Goal: Task Accomplishment & Management: Use online tool/utility

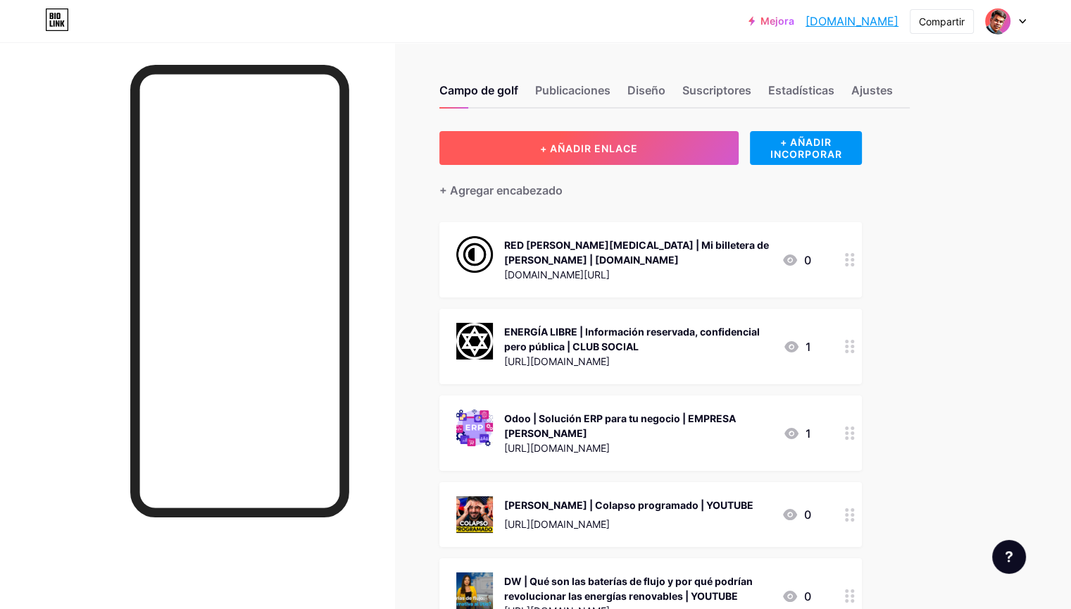
click at [638, 148] on font "+ AÑADIR ENLACE" at bounding box center [589, 148] width 98 height 12
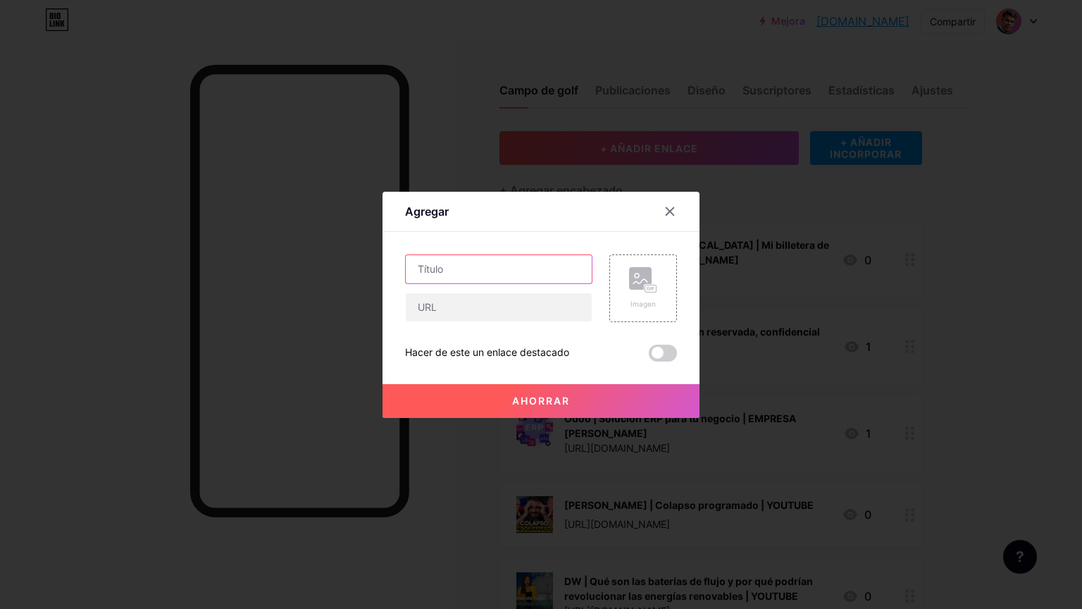
click at [493, 273] on input "text" at bounding box center [499, 269] width 186 height 28
paste input "Narcos gringos: todo lo que no se cuenta sobre carteles de EEUU | La BaseLatam …"
paste input "La BaseLatam 1x69"
type input "LA BASE [GEOGRAPHIC_DATA] | Narcos gringos: todo lo que no se cuenta sobre cart…"
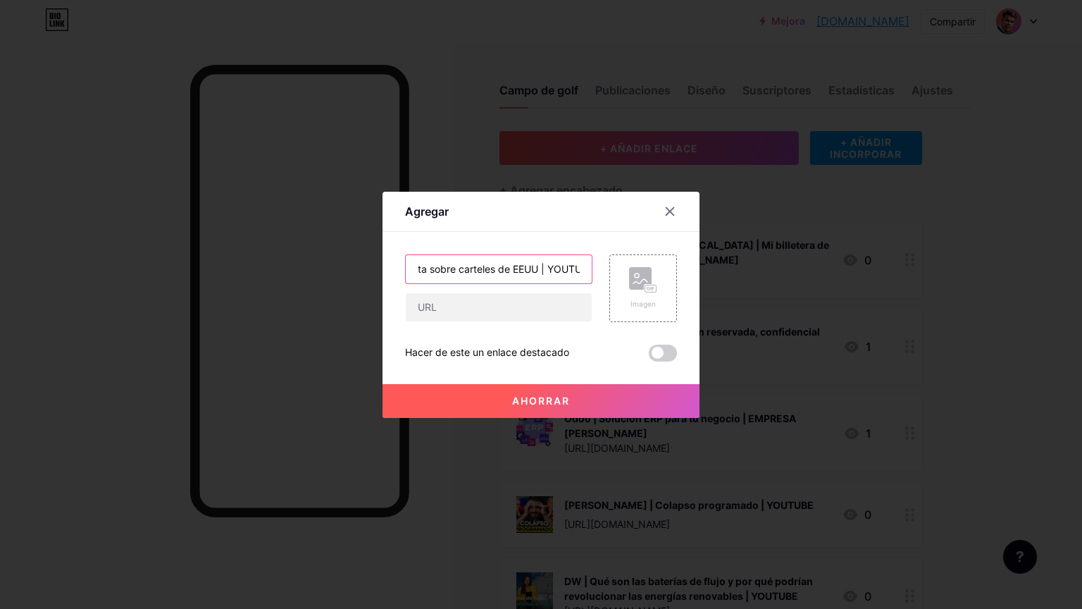
scroll to position [0, 0]
click at [529, 318] on input "text" at bounding box center [499, 307] width 186 height 28
paste input "[URL][DOMAIN_NAME]"
type input "[URL][DOMAIN_NAME]"
click at [658, 290] on div "Imagen" at bounding box center [643, 288] width 68 height 68
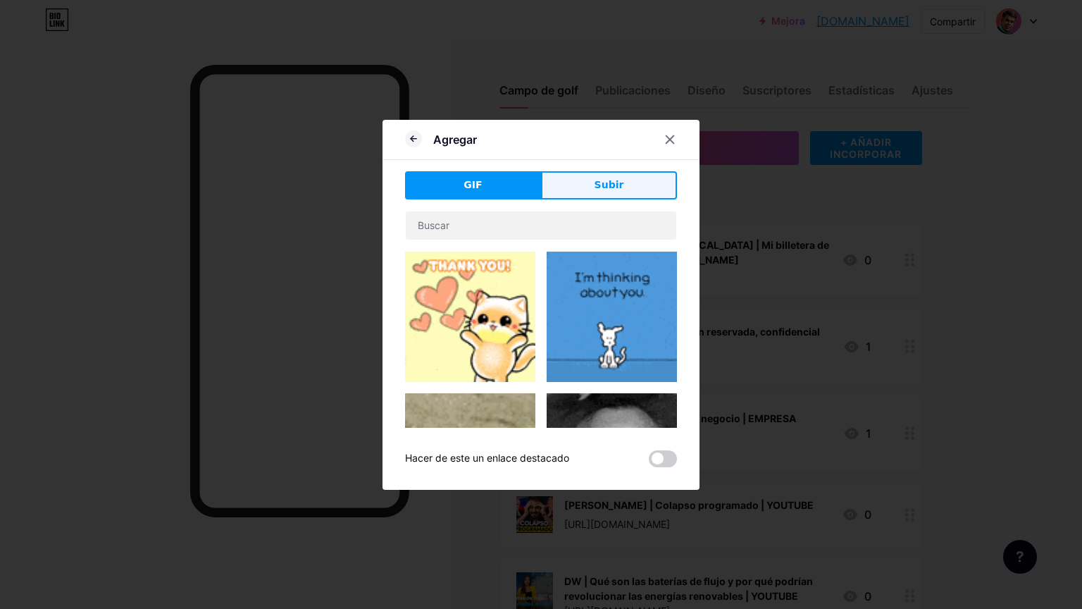
click at [610, 186] on font "Subir" at bounding box center [609, 184] width 30 height 11
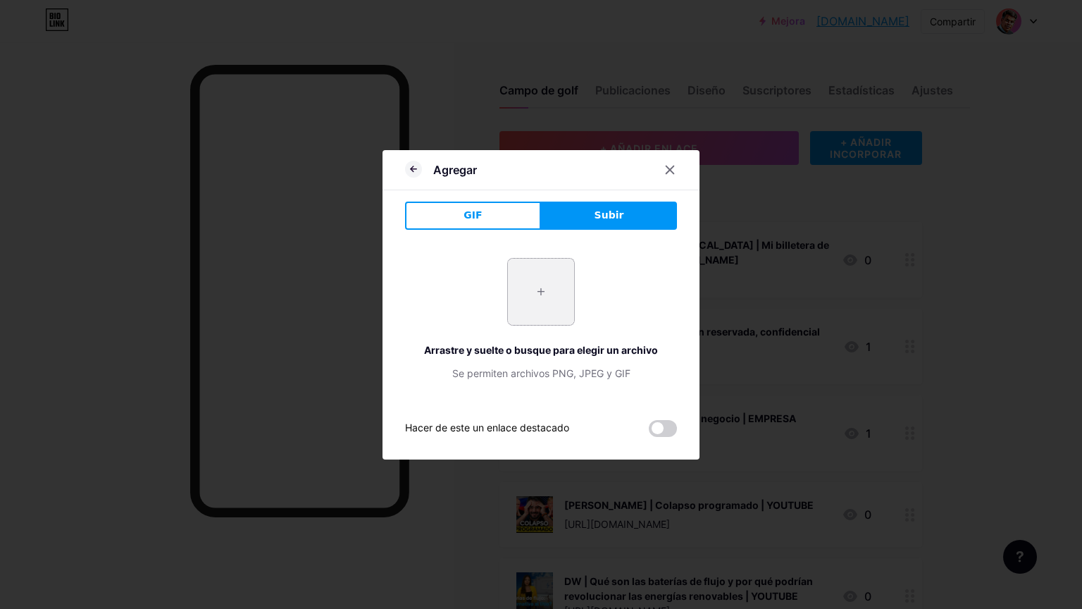
click at [537, 296] on input "file" at bounding box center [541, 291] width 66 height 66
type input "C:\fakepath\channels4_profile.jpg"
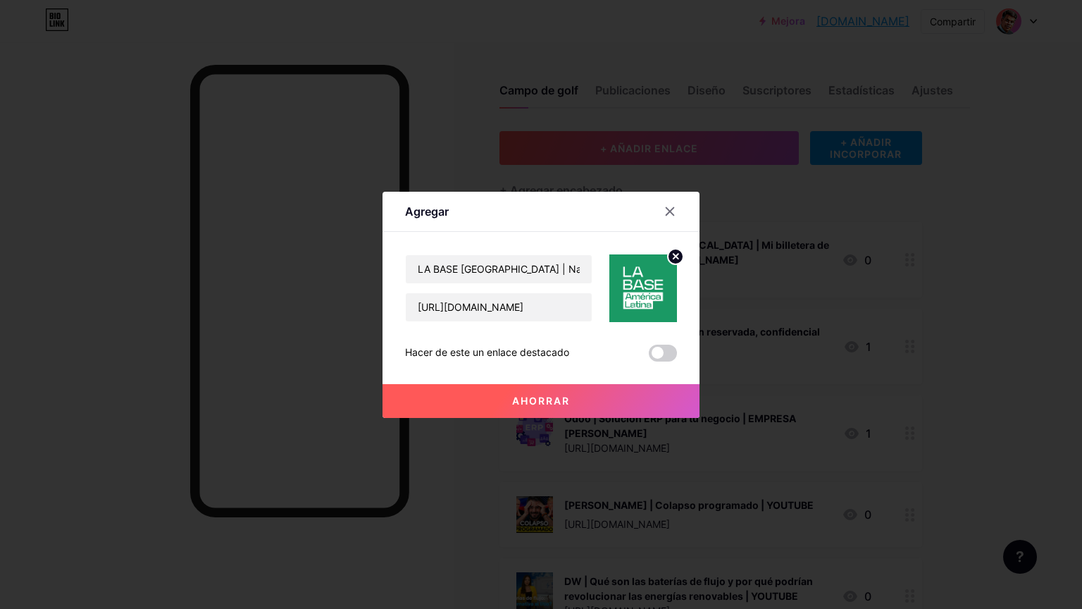
click at [546, 400] on font "Ahorrar" at bounding box center [541, 400] width 58 height 12
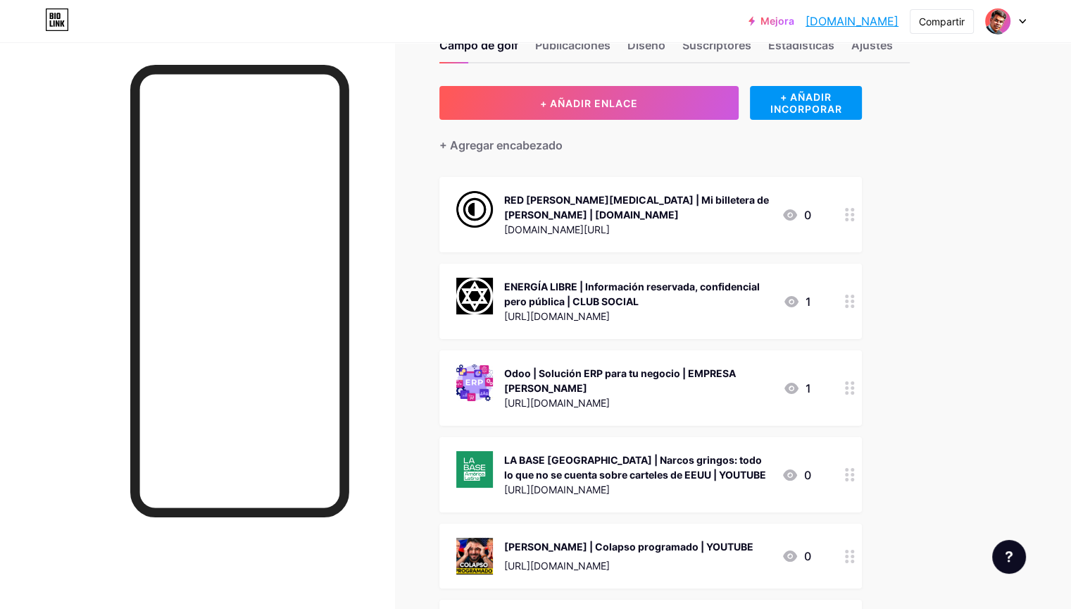
scroll to position [141, 0]
